Goal: Check status: Check status

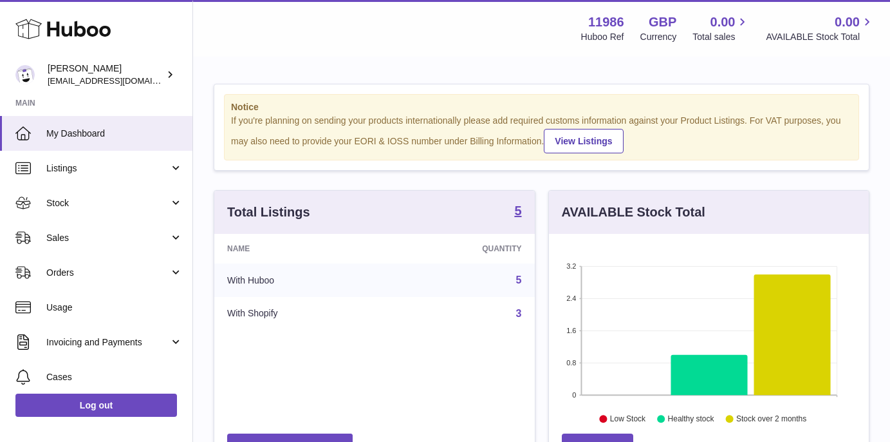
scroll to position [201, 320]
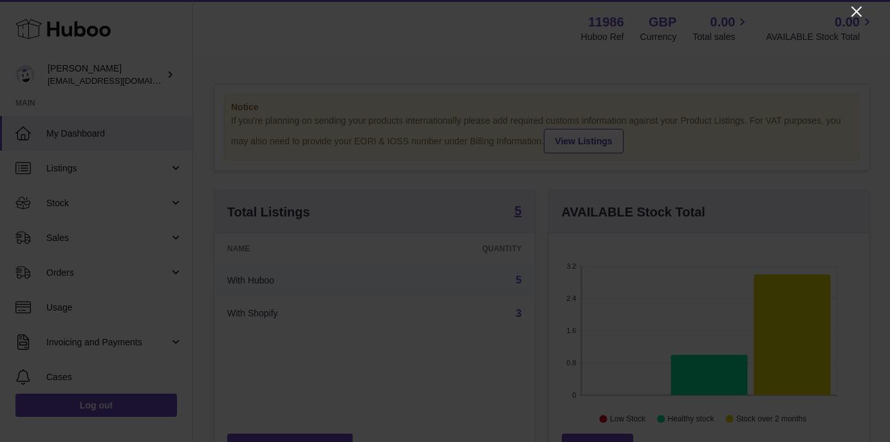
click at [856, 15] on icon "Close" at bounding box center [856, 11] width 15 height 15
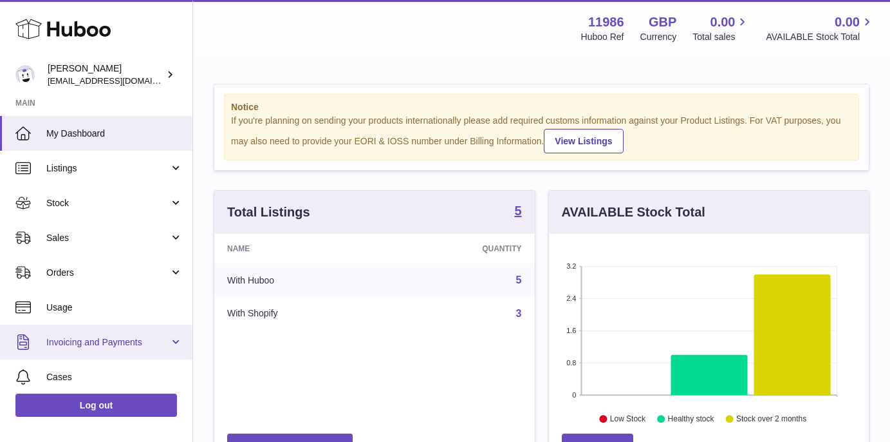
click at [92, 341] on span "Invoicing and Payments" at bounding box center [107, 342] width 123 height 12
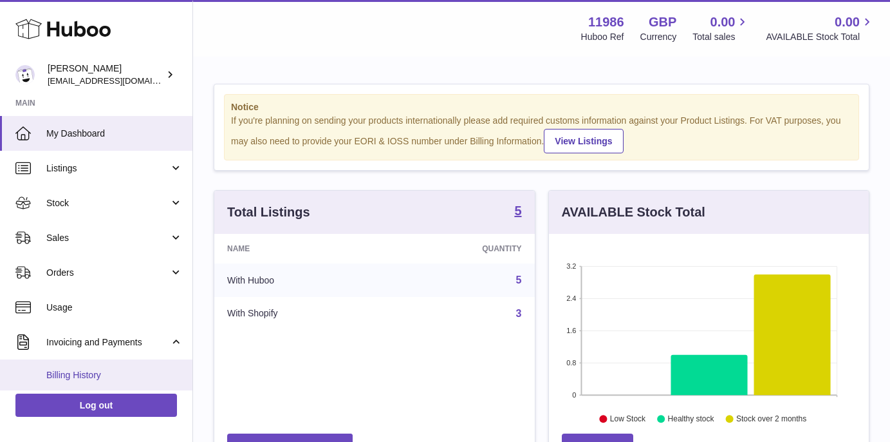
click at [91, 376] on span "Billing History" at bounding box center [114, 375] width 136 height 12
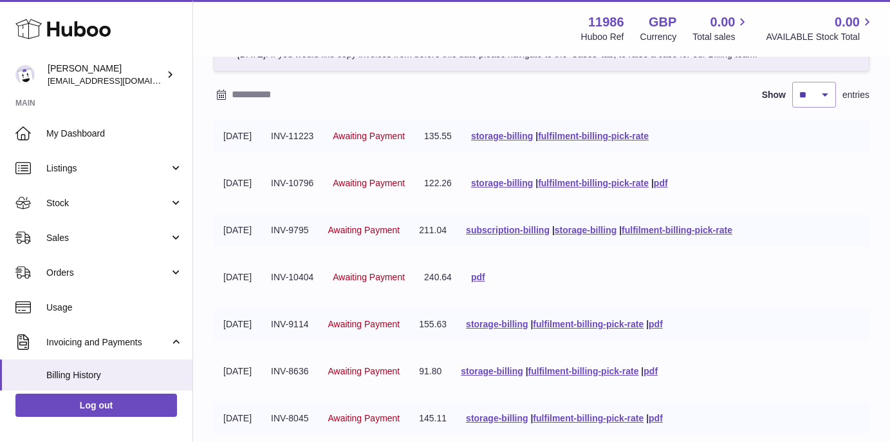
scroll to position [95, 0]
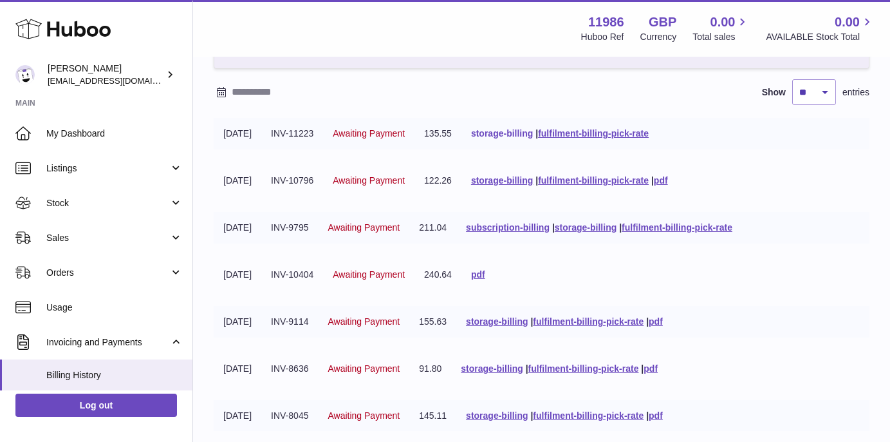
click at [514, 138] on link "storage-billing" at bounding box center [502, 133] width 62 height 10
click at [616, 138] on link "fulfilment-billing-pick-rate" at bounding box center [593, 133] width 111 height 10
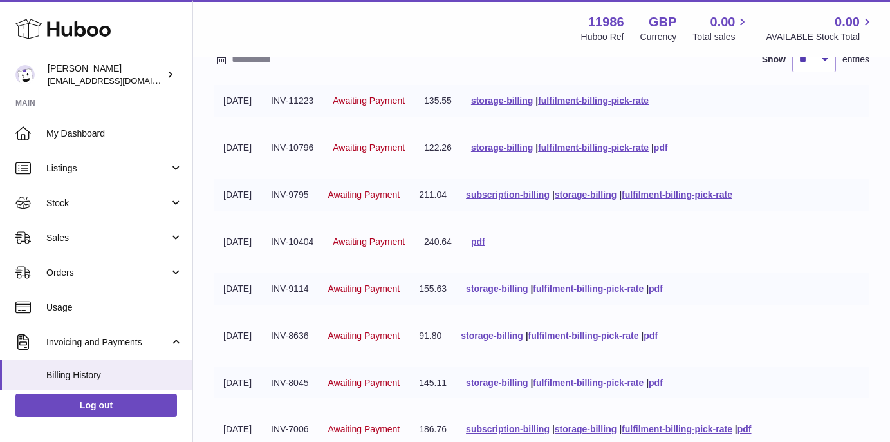
scroll to position [124, 0]
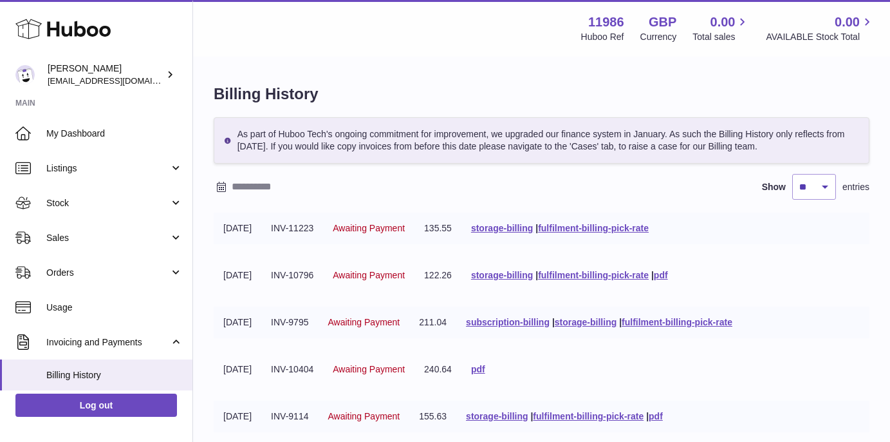
click at [485, 374] on link "pdf" at bounding box center [478, 369] width 14 height 10
click at [668, 280] on link "pdf" at bounding box center [661, 275] width 14 height 10
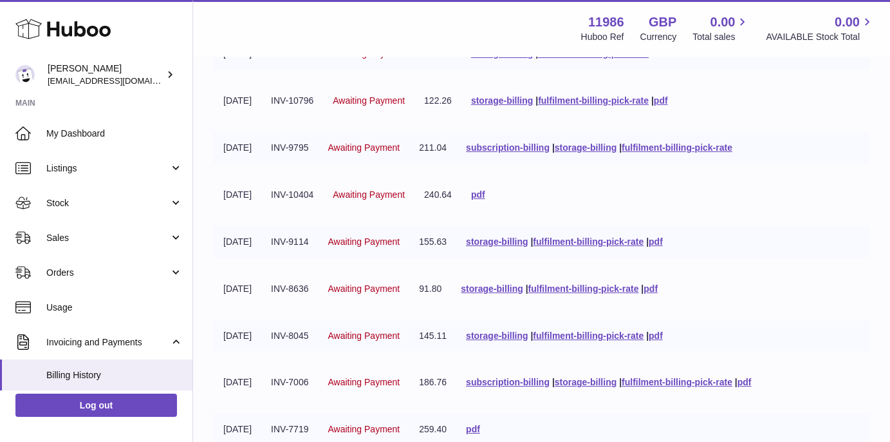
scroll to position [177, 0]
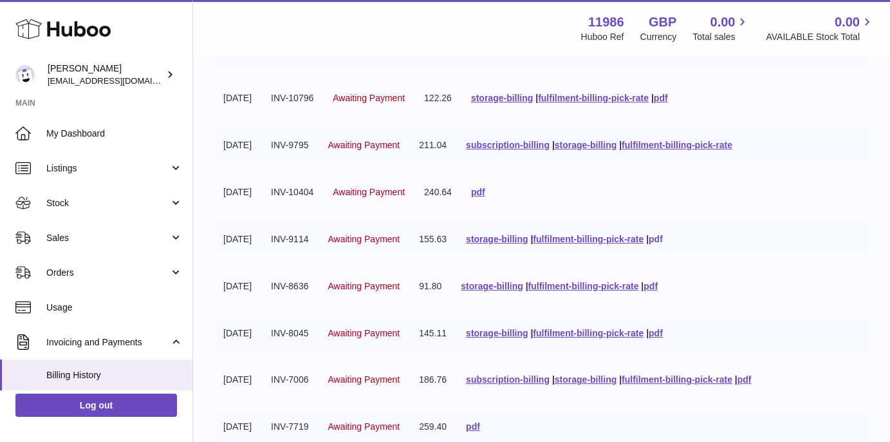
click at [663, 244] on link "pdf" at bounding box center [656, 239] width 14 height 10
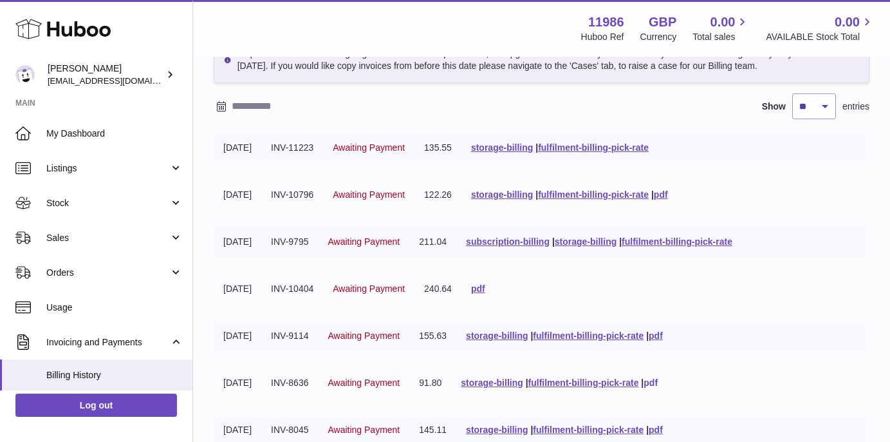
scroll to position [61, 0]
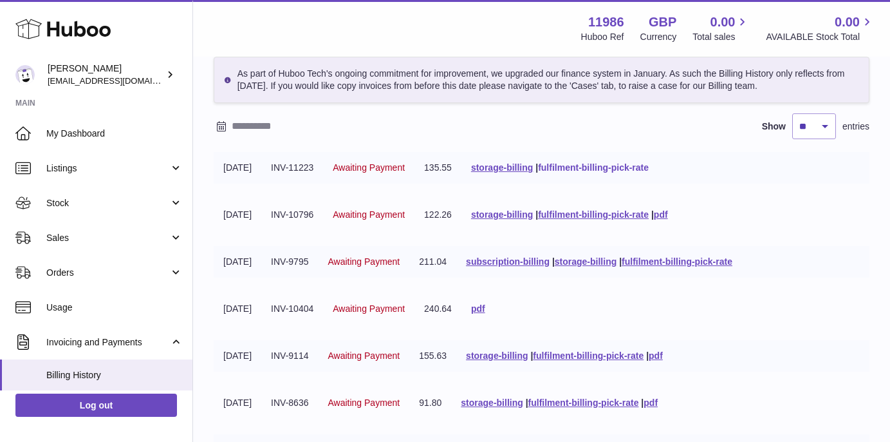
click at [605, 172] on link "fulfilment-billing-pick-rate" at bounding box center [593, 167] width 111 height 10
click at [367, 172] on span "Awaiting Payment" at bounding box center [369, 167] width 72 height 10
click at [317, 178] on td "INV-11223" at bounding box center [292, 168] width 62 height 32
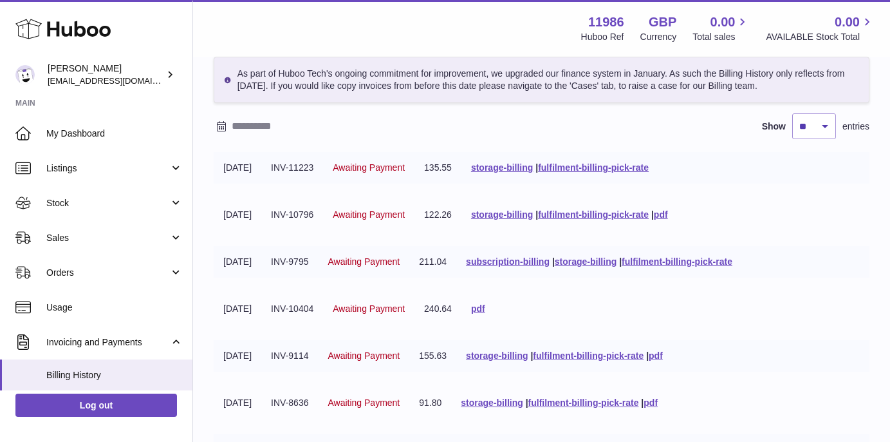
click at [311, 228] on td "INV-10796" at bounding box center [292, 215] width 62 height 32
click at [401, 219] on span "Awaiting Payment" at bounding box center [369, 214] width 72 height 10
